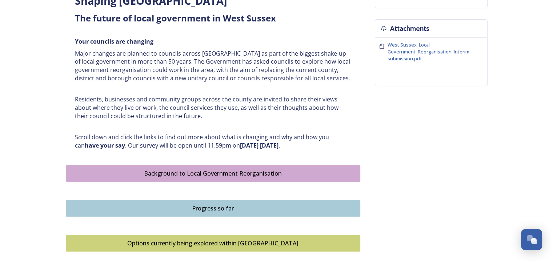
scroll to position [279, 0]
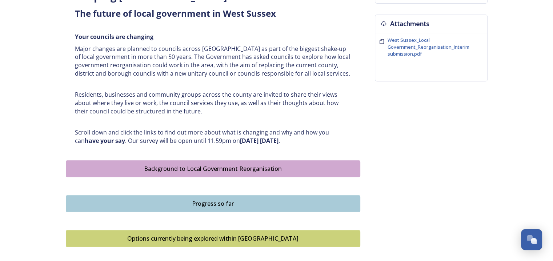
click at [372, 113] on div "Shaping [GEOGRAPHIC_DATA] ﻿﻿﻿The future of local government in [GEOGRAPHIC_DATA…" at bounding box center [276, 109] width 421 height 664
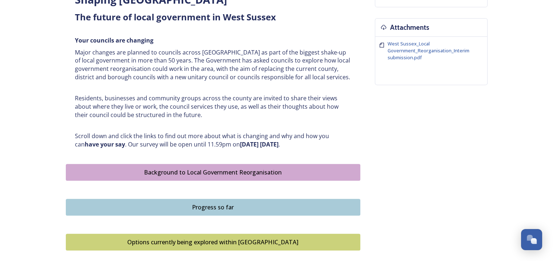
scroll to position [275, 0]
click at [399, 51] on span "West Sussex_Local Government_Reorganisation_Interim submission.pdf" at bounding box center [428, 51] width 82 height 20
click at [221, 171] on div "Background to Local Government Reorganisation" at bounding box center [213, 172] width 286 height 9
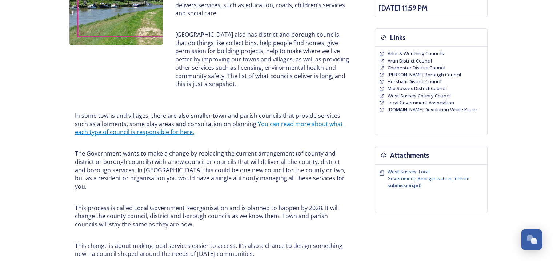
scroll to position [149, 0]
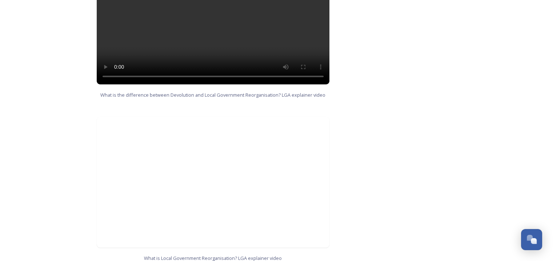
scroll to position [666, 0]
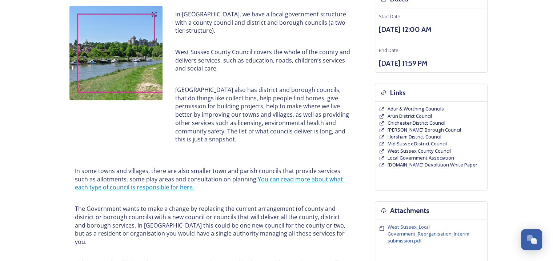
scroll to position [90, 0]
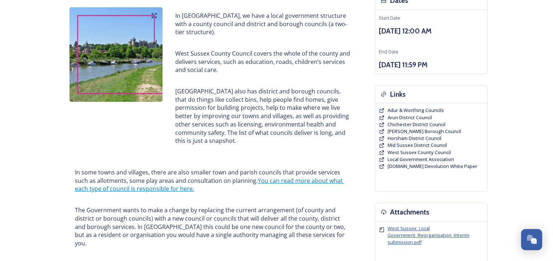
click at [403, 238] on span "West Sussex_Local Government_Reorganisation_Interim submission.pdf" at bounding box center [428, 235] width 82 height 20
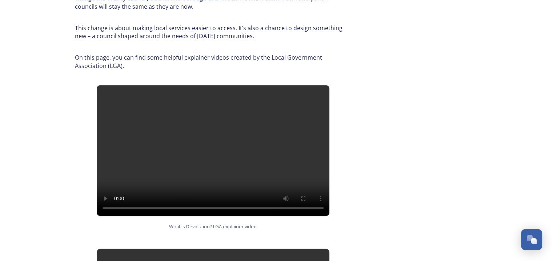
click at [395, 153] on div "Background to Local Government Reorganisation In West Sussex, we have a local g…" at bounding box center [276, 151] width 421 height 921
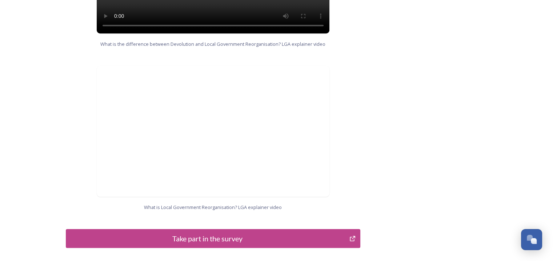
scroll to position [713, 0]
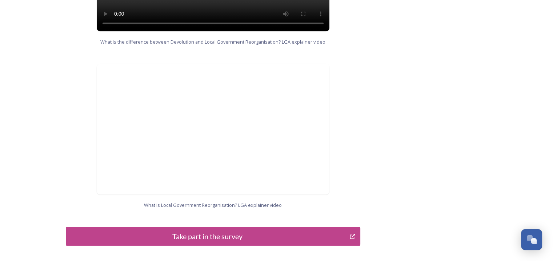
click at [207, 231] on div "Take part in the survey" at bounding box center [208, 236] width 276 height 11
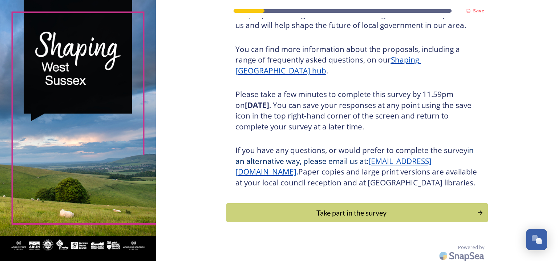
click at [485, 188] on div "Save Shaping [GEOGRAPHIC_DATA] Thank you for taking the time to complete this s…" at bounding box center [357, 95] width 402 height 338
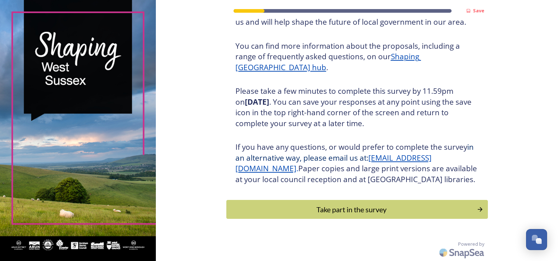
click at [356, 210] on div "Take part in the survey" at bounding box center [351, 209] width 243 height 11
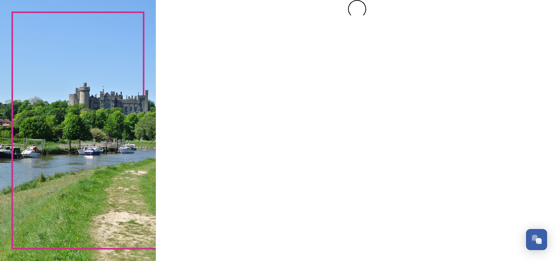
scroll to position [0, 0]
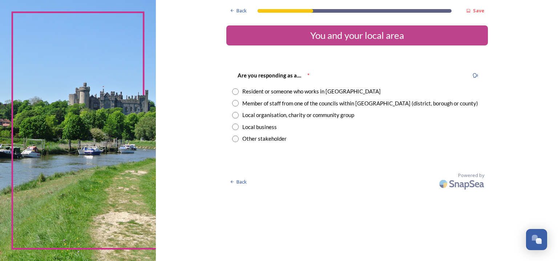
click at [236, 91] on input "radio" at bounding box center [235, 91] width 7 height 7
radio input "true"
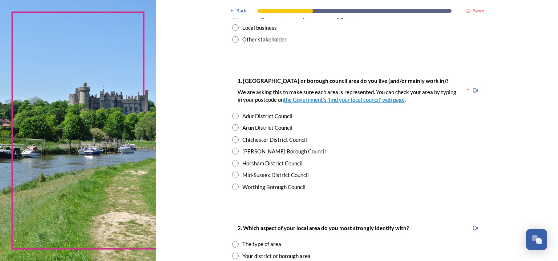
scroll to position [100, 0]
click at [232, 128] on input "radio" at bounding box center [235, 127] width 7 height 7
radio input "true"
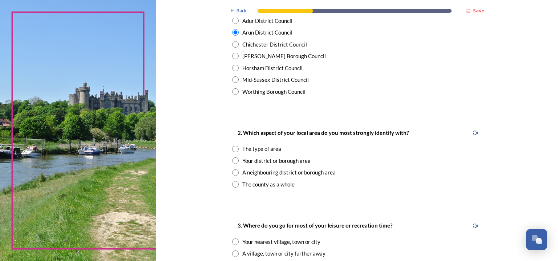
scroll to position [198, 0]
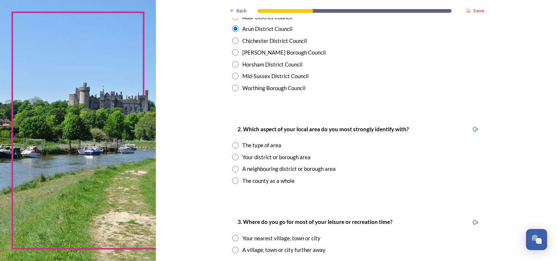
click at [233, 180] on input "radio" at bounding box center [235, 180] width 7 height 7
radio input "true"
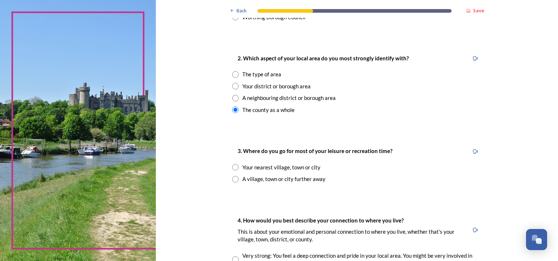
scroll to position [279, 0]
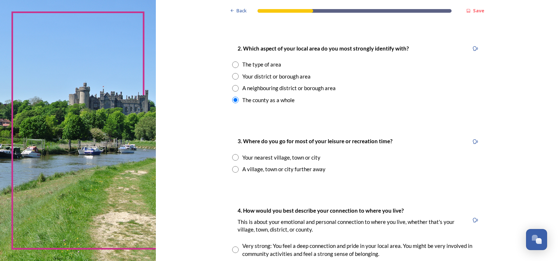
click at [234, 159] on input "radio" at bounding box center [235, 157] width 7 height 7
radio input "true"
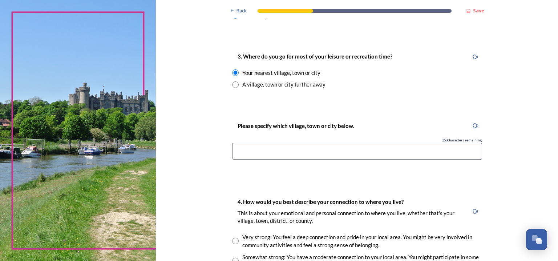
scroll to position [364, 0]
click at [241, 151] on input at bounding box center [357, 150] width 250 height 17
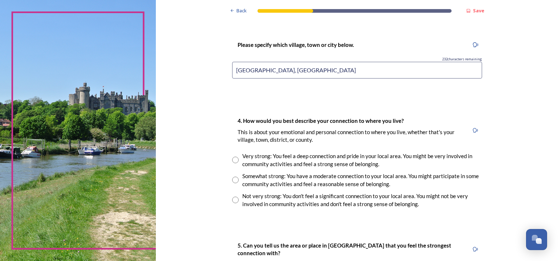
scroll to position [448, 0]
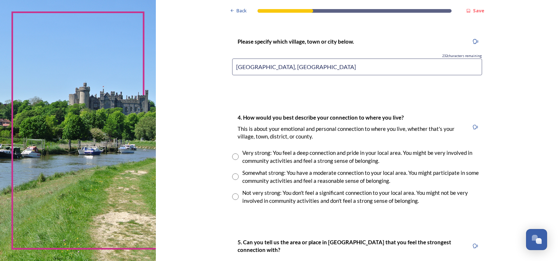
type input "[GEOGRAPHIC_DATA], [GEOGRAPHIC_DATA]"
click at [234, 198] on input "radio" at bounding box center [235, 196] width 7 height 7
radio input "true"
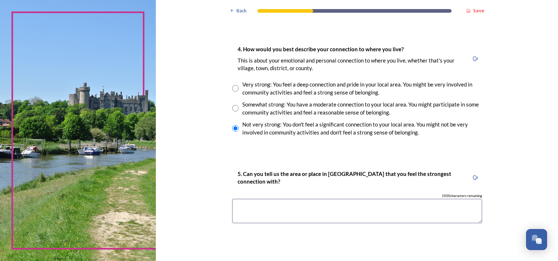
scroll to position [544, 0]
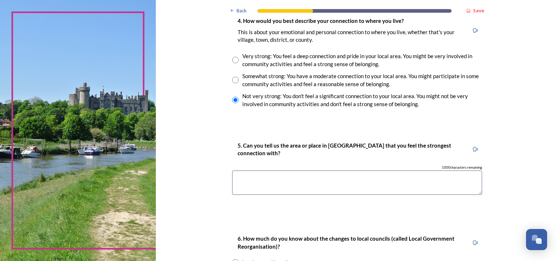
click at [242, 179] on textarea at bounding box center [357, 182] width 250 height 24
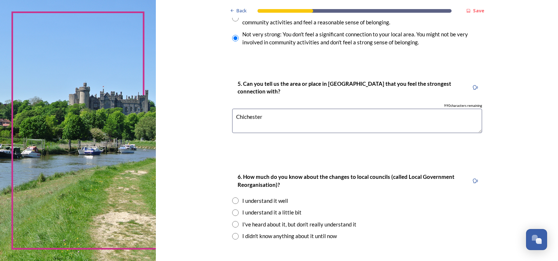
scroll to position [631, 0]
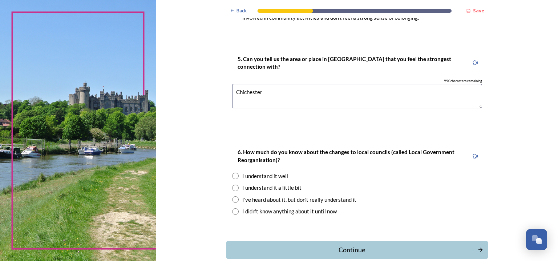
type textarea "Chichester"
click at [235, 187] on input "radio" at bounding box center [235, 188] width 7 height 7
radio input "true"
click at [355, 248] on div "Continue" at bounding box center [352, 250] width 246 height 10
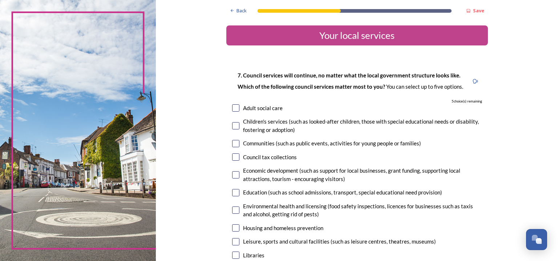
click at [236, 110] on input "checkbox" at bounding box center [235, 107] width 7 height 7
checkbox input "true"
click at [232, 126] on input "checkbox" at bounding box center [235, 125] width 7 height 7
checkbox input "true"
click at [235, 194] on input "checkbox" at bounding box center [235, 192] width 7 height 7
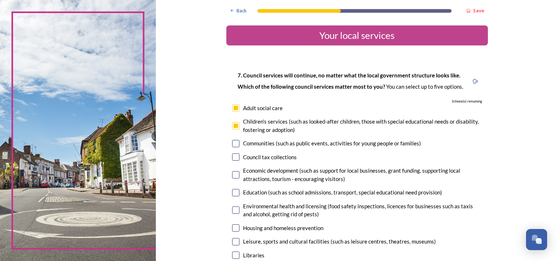
checkbox input "true"
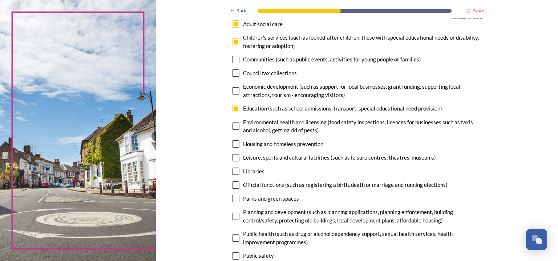
scroll to position [85, 0]
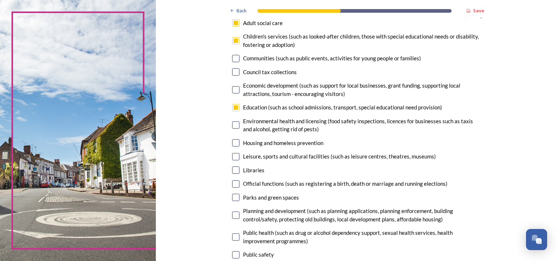
click at [235, 199] on input "checkbox" at bounding box center [235, 197] width 7 height 7
checkbox input "true"
click at [232, 216] on input "checkbox" at bounding box center [235, 214] width 7 height 7
checkbox input "true"
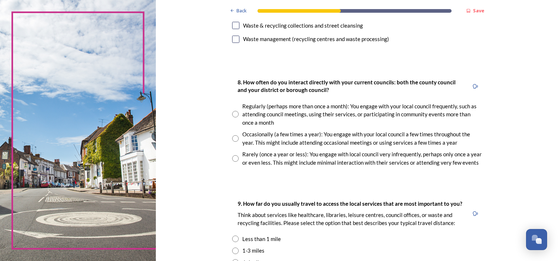
scroll to position [365, 0]
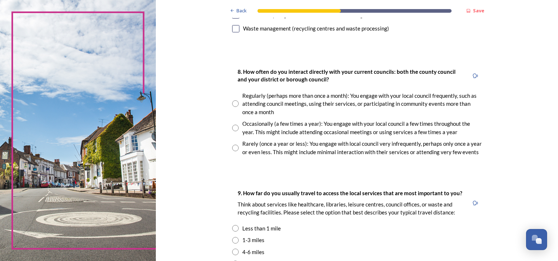
click at [233, 147] on input "radio" at bounding box center [235, 148] width 7 height 7
radio input "true"
click at [506, 214] on div "Back Save Your local services 7. Council services will continue, no matter what…" at bounding box center [357, 95] width 402 height 920
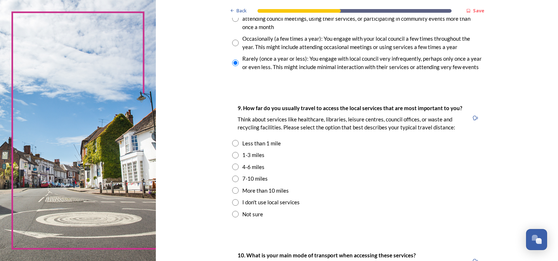
scroll to position [452, 0]
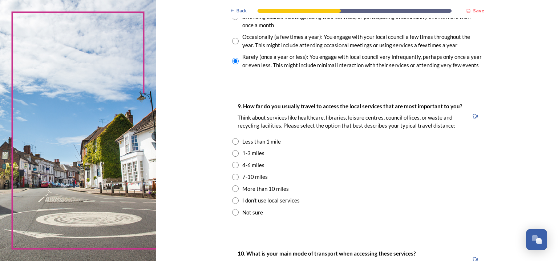
click at [232, 153] on input "radio" at bounding box center [235, 153] width 7 height 7
radio input "true"
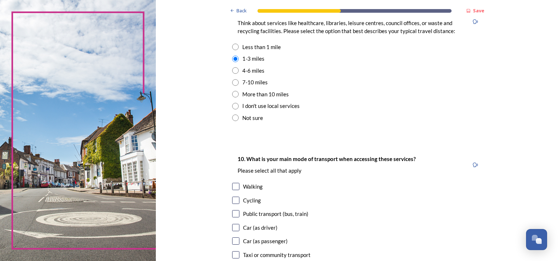
scroll to position [549, 0]
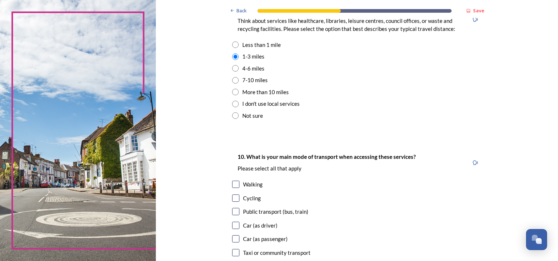
click at [233, 224] on input "checkbox" at bounding box center [235, 225] width 7 height 7
checkbox input "true"
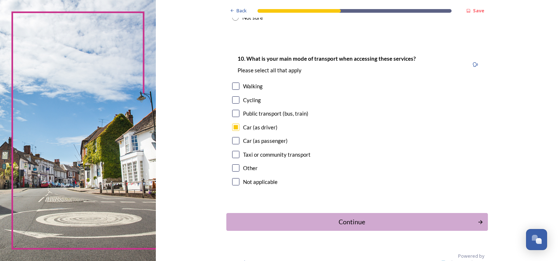
scroll to position [651, 0]
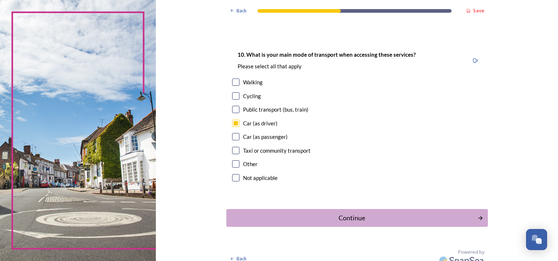
click at [347, 222] on div "Continue" at bounding box center [352, 218] width 244 height 10
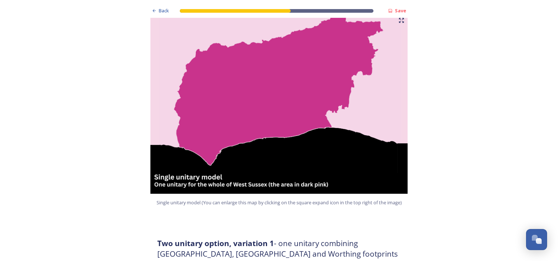
scroll to position [199, 0]
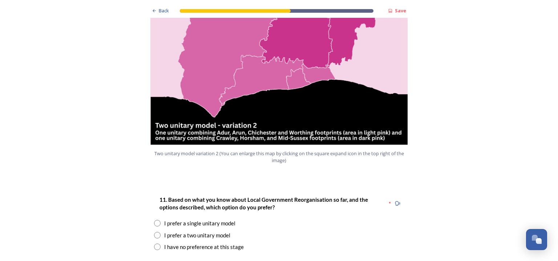
scroll to position [833, 0]
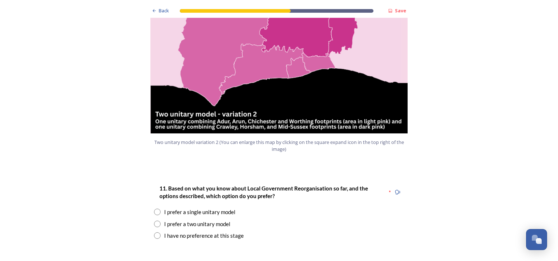
click at [154, 209] on input "radio" at bounding box center [157, 212] width 7 height 7
radio input "true"
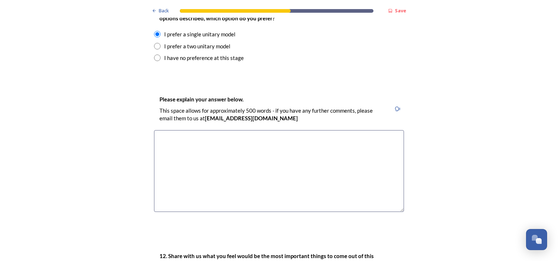
scroll to position [1011, 0]
click at [162, 129] on textarea at bounding box center [279, 170] width 250 height 82
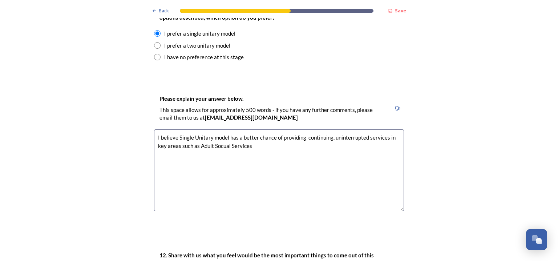
click at [218, 129] on textarea "I believe Single Unitary model has a better chance of providing continuing, uni…" at bounding box center [279, 170] width 250 height 82
click at [253, 129] on textarea "I believe Single Unitary model has a better chance of providing continuing, uni…" at bounding box center [279, 170] width 250 height 82
click at [180, 129] on textarea "I believe Single Unitary model has a better chance of providing continuing, uni…" at bounding box center [279, 170] width 250 height 82
click at [175, 129] on textarea "I believe Single Unitary model has a better chance of providing continuing, uni…" at bounding box center [279, 170] width 250 height 82
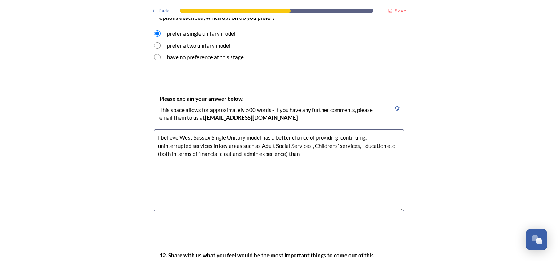
click at [263, 133] on textarea "I believe West Sussex Single Unitary model has a better chance of providing con…" at bounding box center [279, 170] width 250 height 82
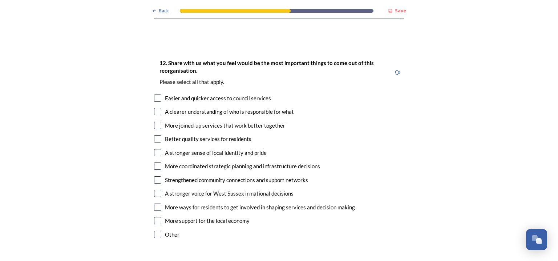
scroll to position [1205, 0]
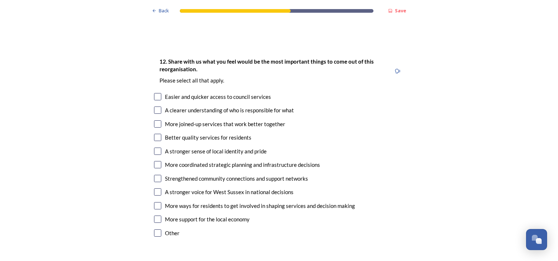
type textarea "I believe West Sussex Single Unitary model has a better chance of providing con…"
click at [154, 93] on input "checkbox" at bounding box center [157, 96] width 7 height 7
checkbox input "true"
click at [156, 106] on input "checkbox" at bounding box center [157, 109] width 7 height 7
checkbox input "true"
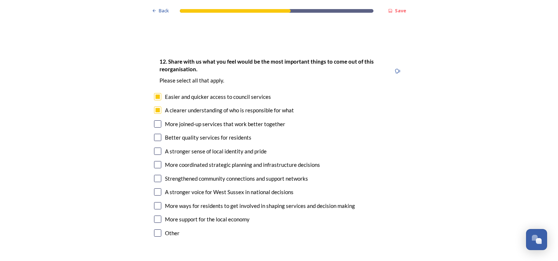
click at [156, 120] on input "checkbox" at bounding box center [157, 123] width 7 height 7
checkbox input "true"
click at [154, 161] on input "checkbox" at bounding box center [157, 164] width 7 height 7
checkbox input "true"
click at [154, 147] on input "checkbox" at bounding box center [157, 150] width 7 height 7
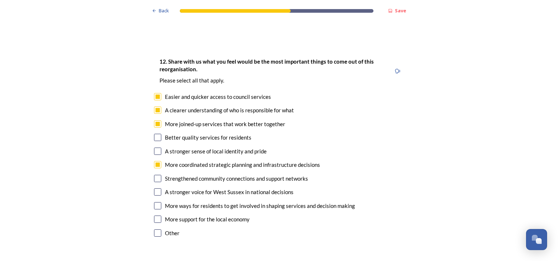
checkbox input "true"
click at [155, 134] on input "checkbox" at bounding box center [157, 137] width 7 height 7
checkbox input "true"
click at [154, 175] on input "checkbox" at bounding box center [157, 178] width 7 height 7
checkbox input "true"
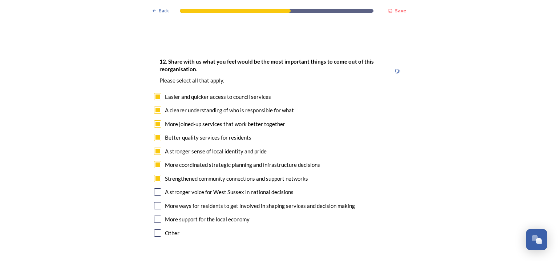
click at [155, 188] on input "checkbox" at bounding box center [157, 191] width 7 height 7
checkbox input "true"
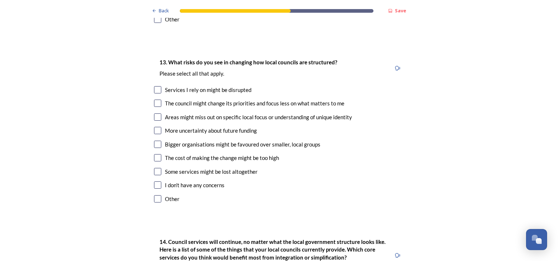
scroll to position [1423, 0]
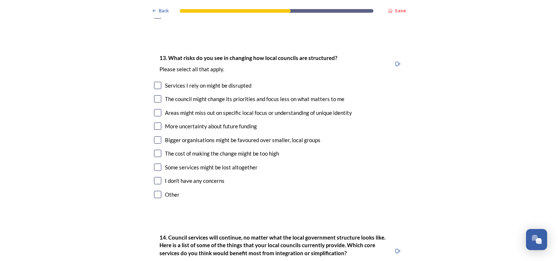
click at [154, 82] on input "checkbox" at bounding box center [157, 85] width 7 height 7
checkbox input "true"
click at [154, 95] on input "checkbox" at bounding box center [157, 98] width 7 height 7
checkbox input "true"
click at [154, 109] on input "checkbox" at bounding box center [157, 112] width 7 height 7
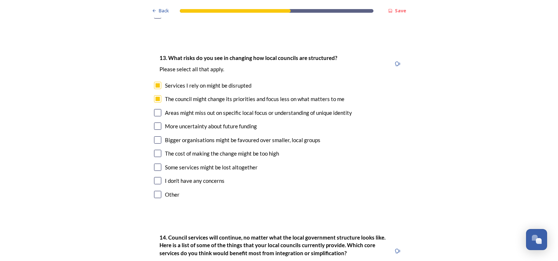
checkbox input "true"
click at [154, 122] on input "checkbox" at bounding box center [157, 125] width 7 height 7
checkbox input "true"
click at [156, 163] on input "checkbox" at bounding box center [157, 166] width 7 height 7
checkbox input "true"
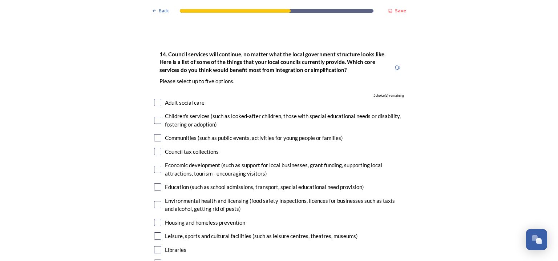
scroll to position [1611, 0]
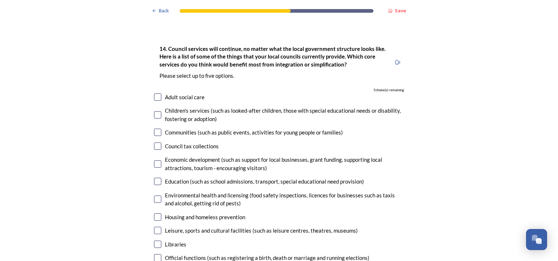
click at [154, 93] on input "checkbox" at bounding box center [157, 96] width 7 height 7
checkbox input "true"
click at [155, 111] on input "checkbox" at bounding box center [157, 114] width 7 height 7
checkbox input "true"
click at [154, 160] on input "checkbox" at bounding box center [157, 163] width 7 height 7
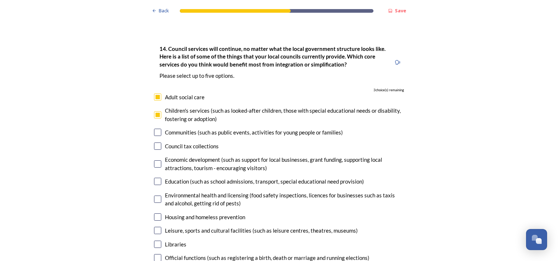
checkbox input "true"
click at [157, 178] on input "checkbox" at bounding box center [157, 181] width 7 height 7
checkbox input "true"
click at [154, 213] on input "checkbox" at bounding box center [157, 216] width 7 height 7
checkbox input "true"
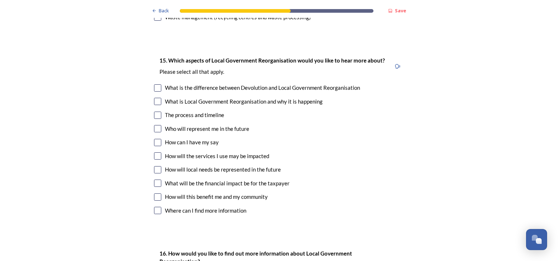
scroll to position [1982, 0]
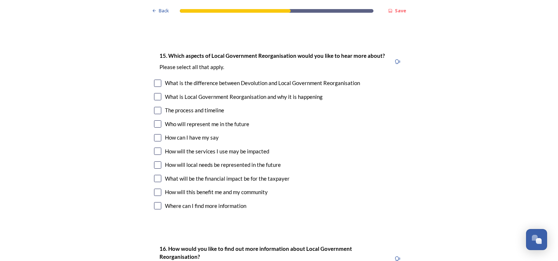
click at [155, 80] on input "checkbox" at bounding box center [157, 83] width 7 height 7
checkbox input "true"
click at [155, 93] on input "checkbox" at bounding box center [157, 96] width 7 height 7
checkbox input "true"
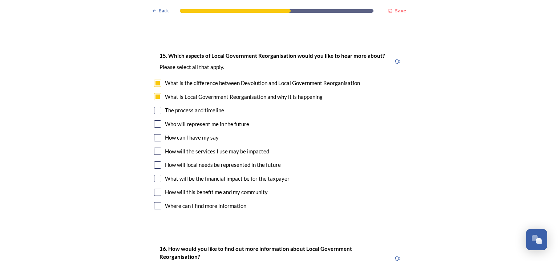
click at [154, 107] on input "checkbox" at bounding box center [157, 110] width 7 height 7
checkbox input "true"
click at [155, 120] on input "checkbox" at bounding box center [157, 123] width 7 height 7
checkbox input "true"
click at [155, 134] on input "checkbox" at bounding box center [157, 137] width 7 height 7
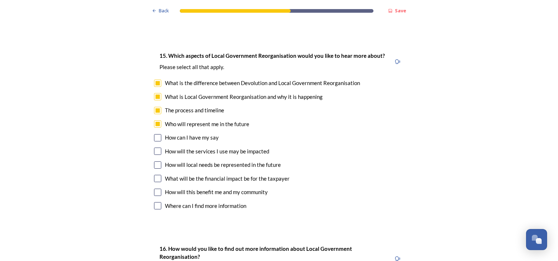
checkbox input "true"
click at [154, 147] on input "checkbox" at bounding box center [157, 150] width 7 height 7
checkbox input "true"
click at [154, 161] on input "checkbox" at bounding box center [157, 164] width 7 height 7
checkbox input "true"
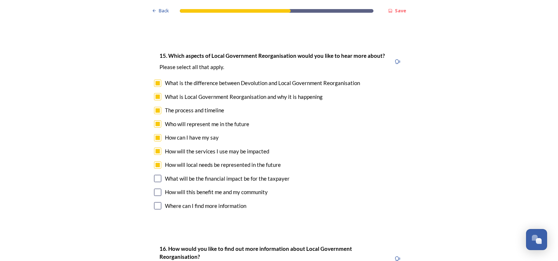
click at [154, 175] on input "checkbox" at bounding box center [157, 178] width 7 height 7
checkbox input "true"
click at [155, 189] on input "checkbox" at bounding box center [157, 192] width 7 height 7
checkbox input "true"
click at [155, 202] on input "checkbox" at bounding box center [157, 205] width 7 height 7
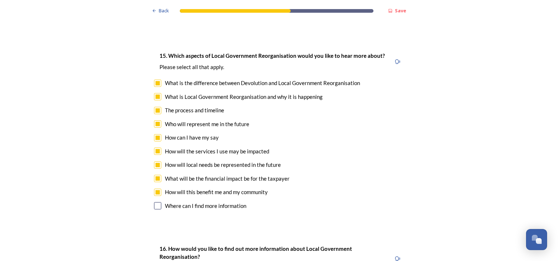
checkbox input "true"
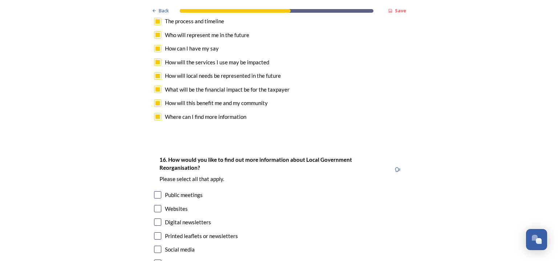
scroll to position [2080, 0]
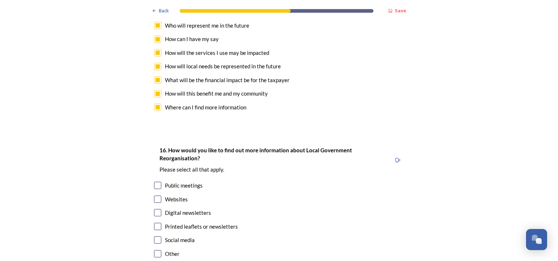
click at [158, 182] on input "checkbox" at bounding box center [157, 185] width 7 height 7
checkbox input "true"
click at [157, 223] on input "checkbox" at bounding box center [157, 226] width 7 height 7
checkbox input "true"
click at [154, 195] on input "checkbox" at bounding box center [157, 198] width 7 height 7
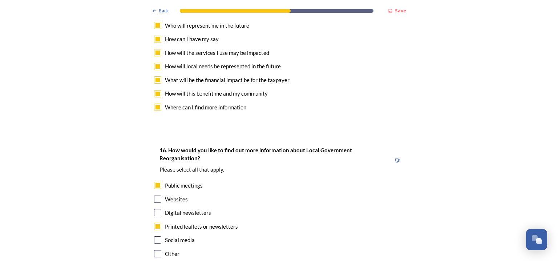
checkbox input "true"
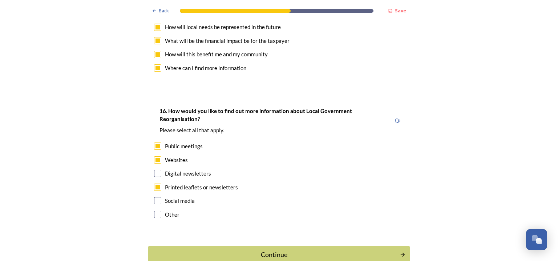
scroll to position [2142, 0]
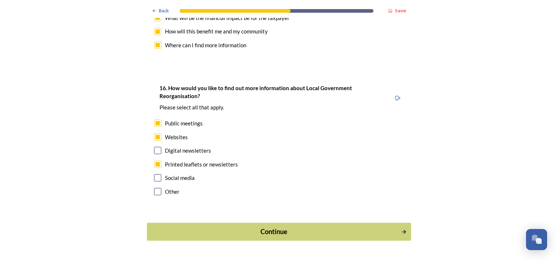
click at [275, 227] on div "Continue" at bounding box center [274, 232] width 246 height 10
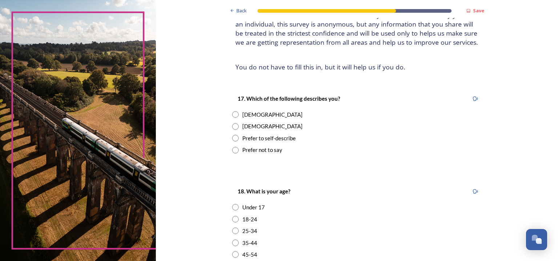
scroll to position [90, 0]
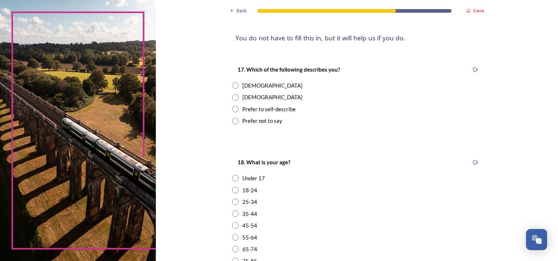
click at [234, 96] on input "radio" at bounding box center [235, 97] width 7 height 7
radio input "true"
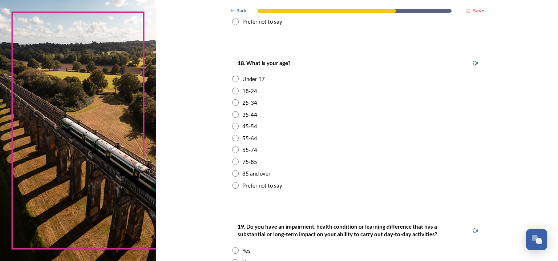
scroll to position [202, 0]
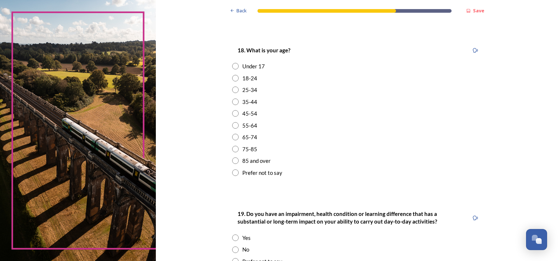
click at [233, 149] on input "radio" at bounding box center [235, 149] width 7 height 7
radio input "true"
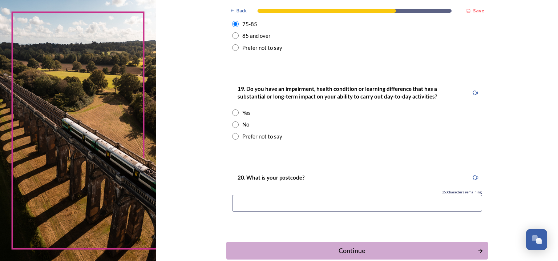
scroll to position [328, 0]
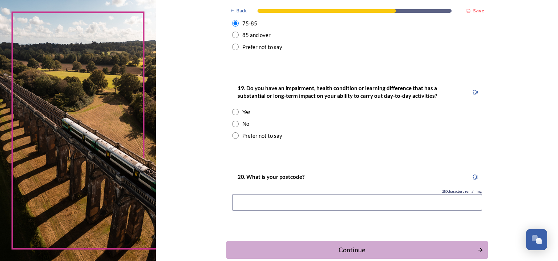
click at [233, 126] on input "radio" at bounding box center [235, 124] width 7 height 7
radio input "true"
click at [242, 202] on input at bounding box center [357, 202] width 250 height 17
type input "PO22 9ES"
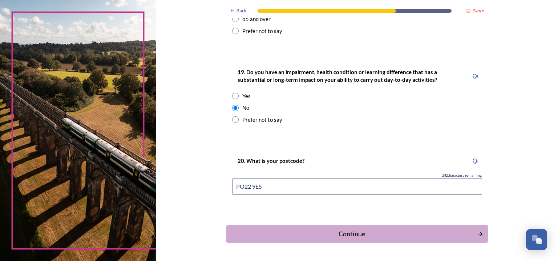
scroll to position [367, 0]
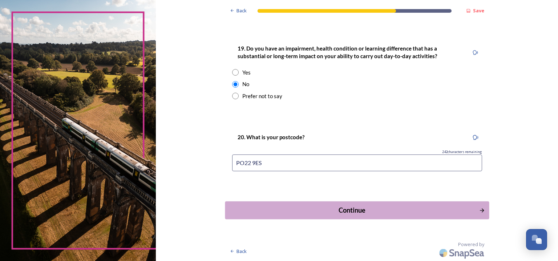
click at [346, 211] on div "Continue" at bounding box center [352, 210] width 246 height 10
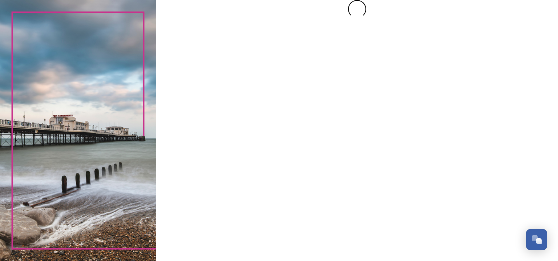
scroll to position [0, 0]
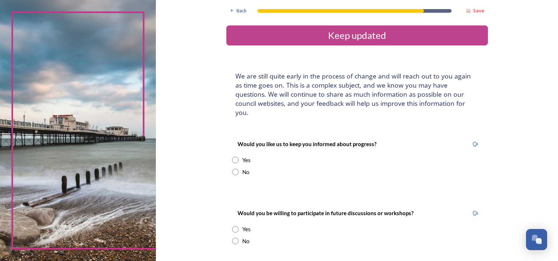
click at [232, 157] on input "radio" at bounding box center [235, 160] width 7 height 7
radio input "true"
click at [238, 227] on input at bounding box center [357, 233] width 250 height 17
type input "[EMAIL_ADDRESS][DOMAIN_NAME]"
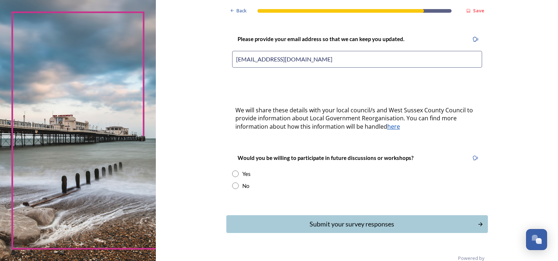
scroll to position [179, 0]
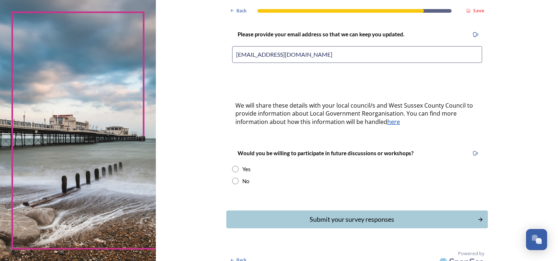
click at [506, 198] on div "Back Save Keep updated We are still quite early in the process of change and wi…" at bounding box center [357, 45] width 402 height 449
click at [235, 166] on input "radio" at bounding box center [235, 169] width 7 height 7
radio input "true"
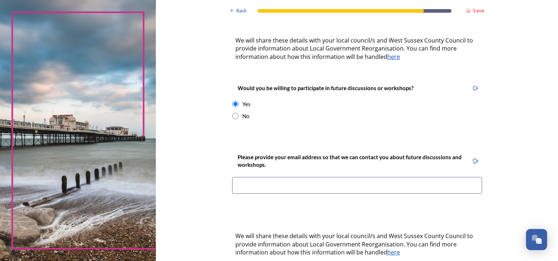
scroll to position [250, 0]
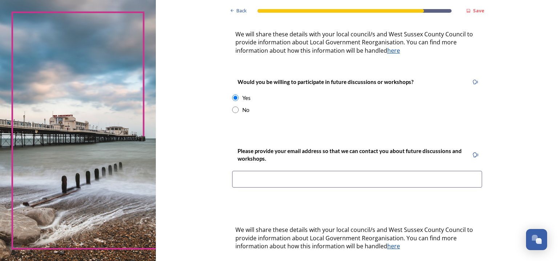
click at [245, 171] on input at bounding box center [357, 179] width 250 height 17
type input "[EMAIL_ADDRESS][DOMAIN_NAME]"
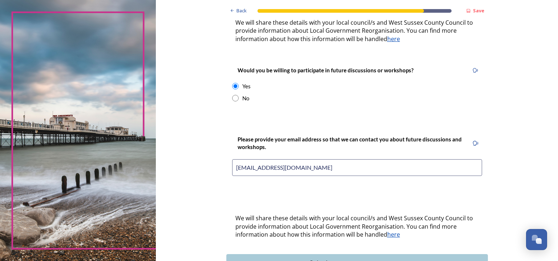
scroll to position [305, 0]
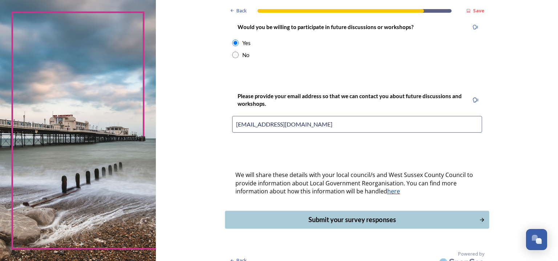
click at [357, 215] on div "Submit your survey responses" at bounding box center [352, 220] width 246 height 10
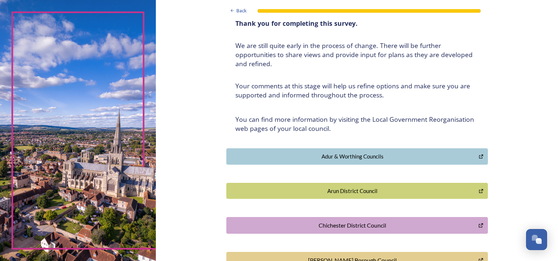
scroll to position [0, 0]
